Goal: Transaction & Acquisition: Subscribe to service/newsletter

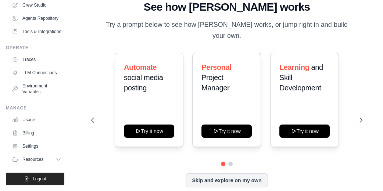
scroll to position [71, 0]
click at [27, 147] on link "Settings" at bounding box center [38, 146] width 56 height 12
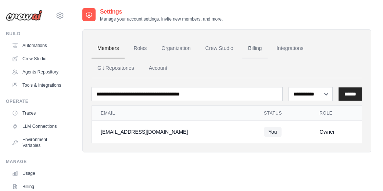
click at [253, 47] on link "Billing" at bounding box center [254, 49] width 25 height 20
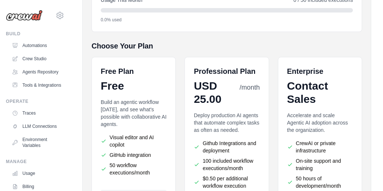
scroll to position [196, 0]
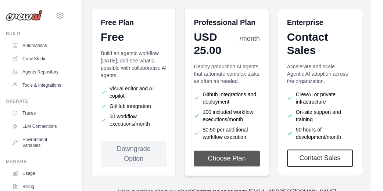
click at [228, 156] on button "Choose Plan" at bounding box center [227, 159] width 66 height 16
